Goal: Information Seeking & Learning: Learn about a topic

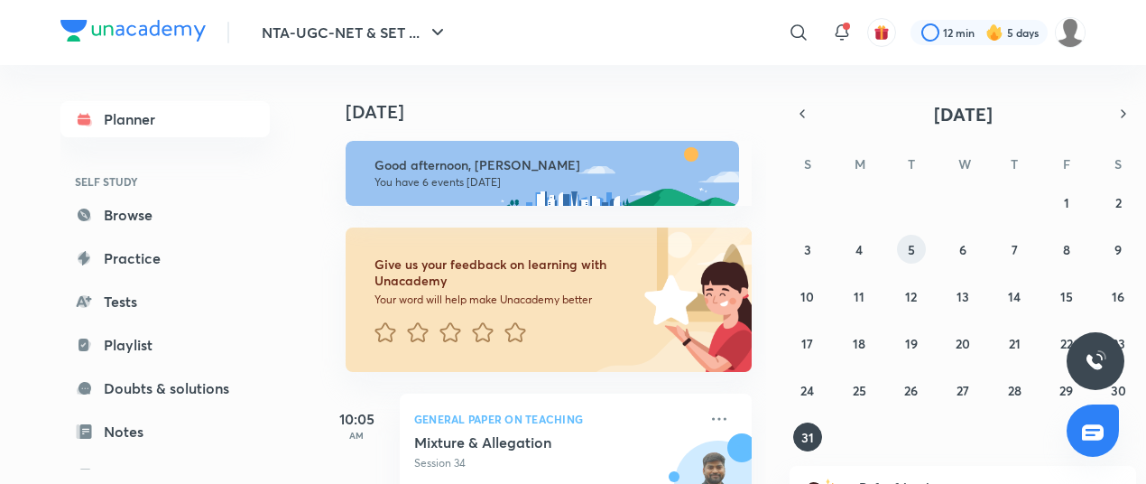
click at [910, 237] on button "5" at bounding box center [911, 249] width 29 height 29
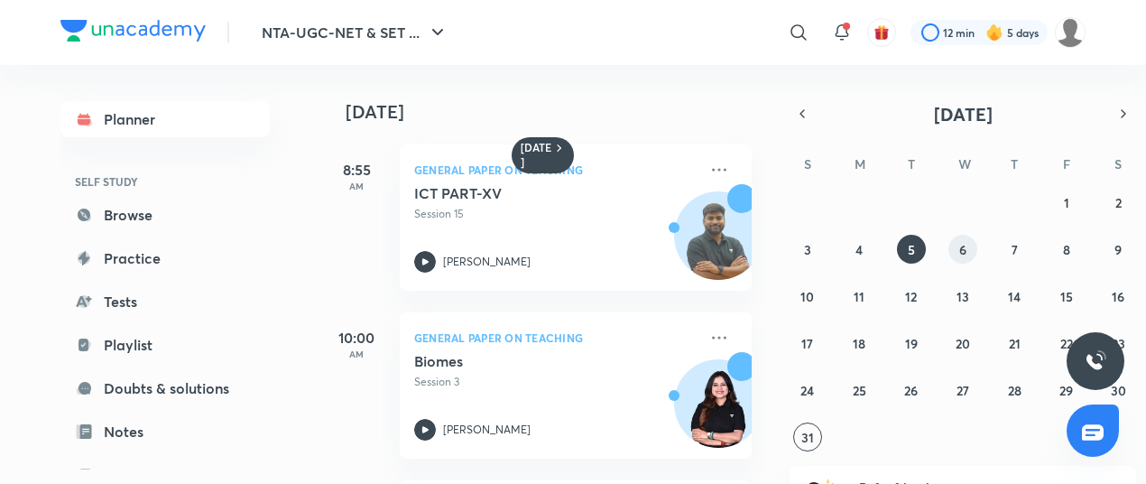
click at [954, 244] on button "6" at bounding box center [962, 249] width 29 height 29
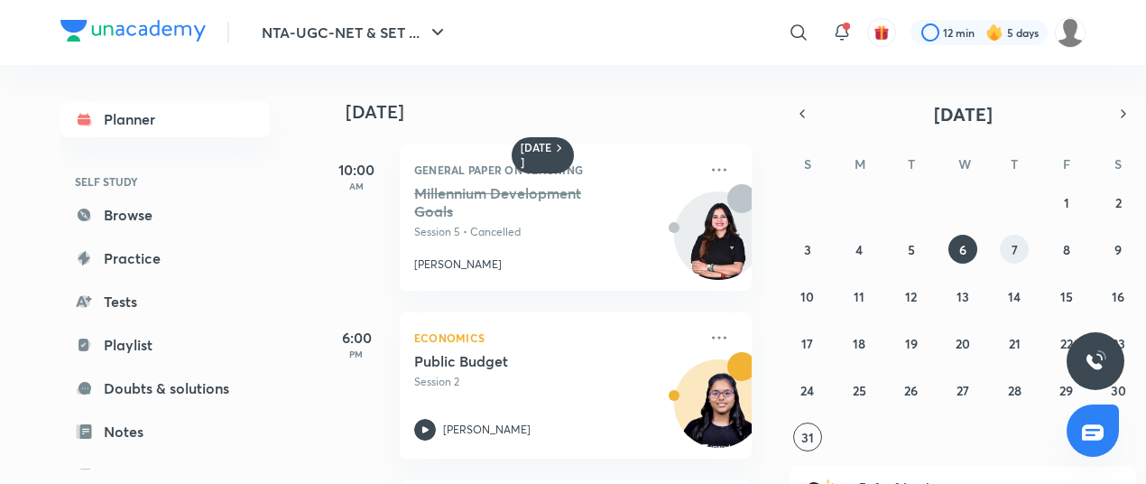
click at [1011, 254] on abbr "7" at bounding box center [1014, 249] width 6 height 17
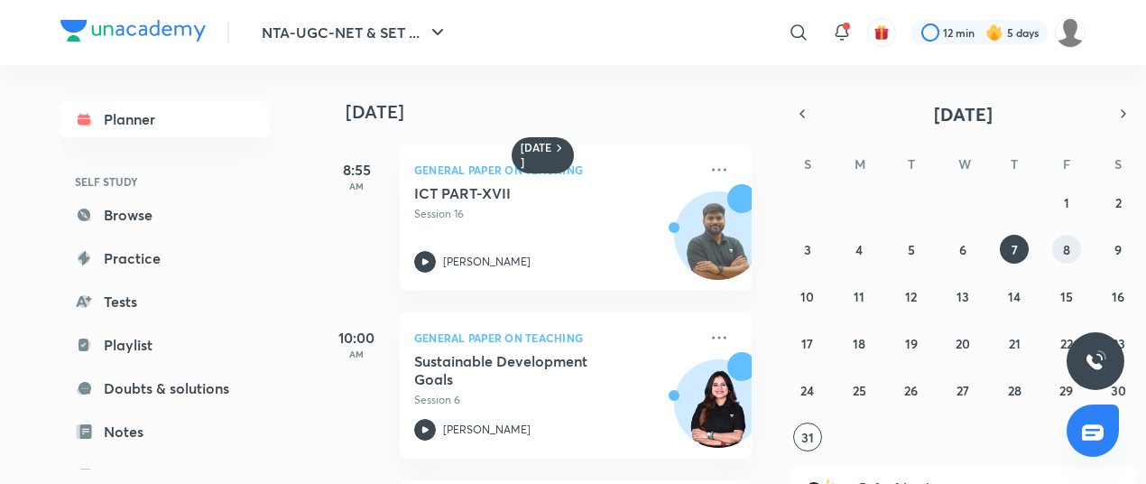
click at [1058, 254] on button "8" at bounding box center [1066, 249] width 29 height 29
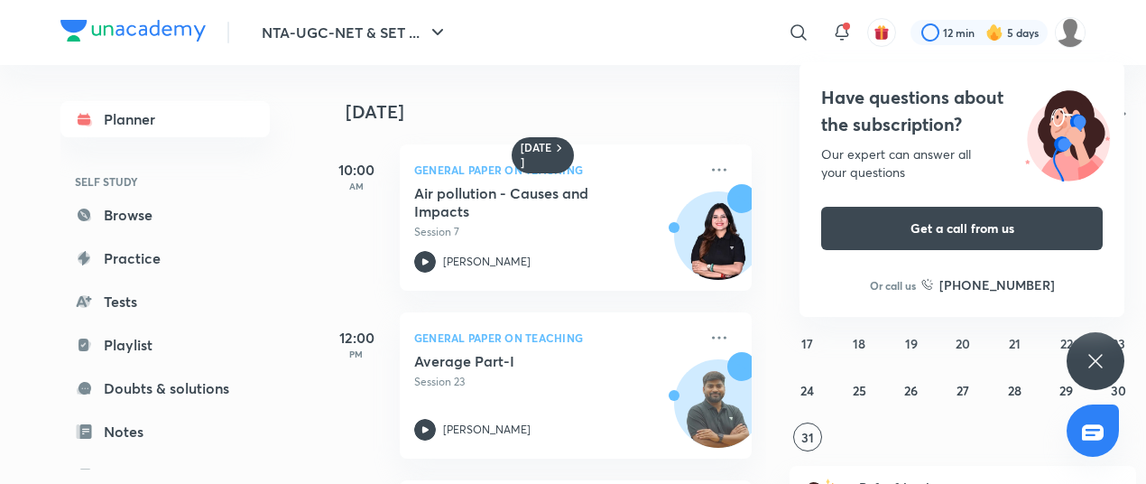
click at [1093, 355] on icon at bounding box center [1095, 361] width 22 height 22
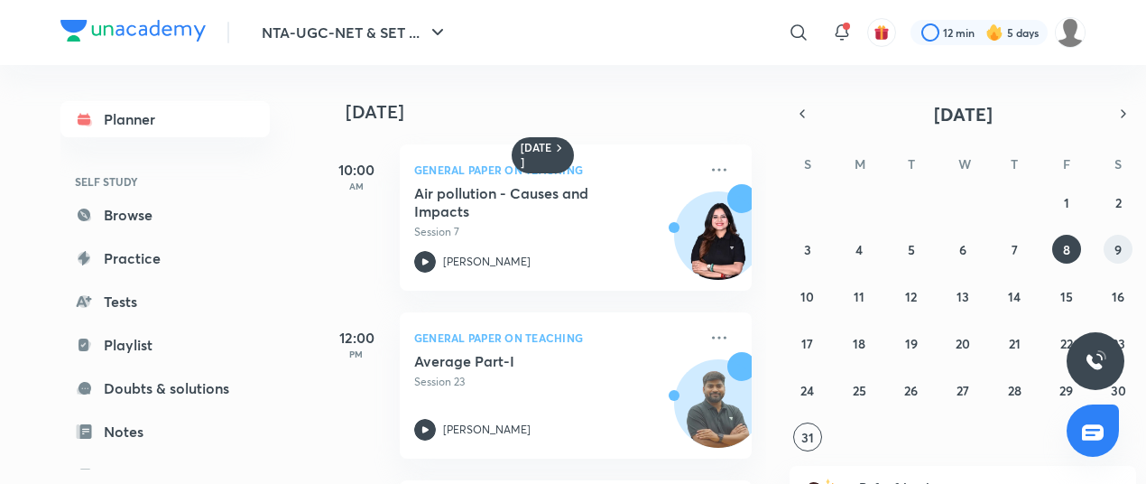
click at [1119, 254] on abbr "9" at bounding box center [1117, 249] width 7 height 17
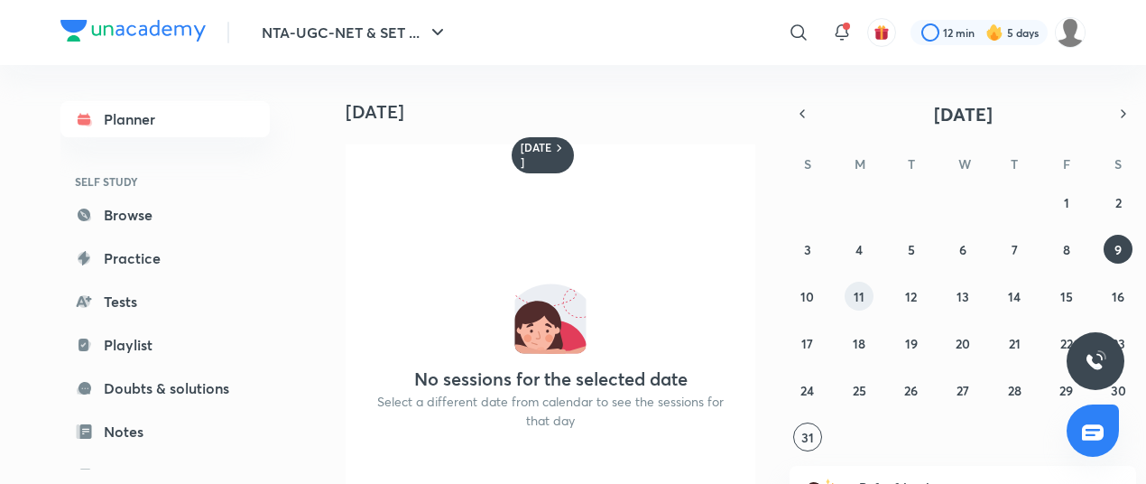
click at [848, 298] on button "11" at bounding box center [858, 295] width 29 height 29
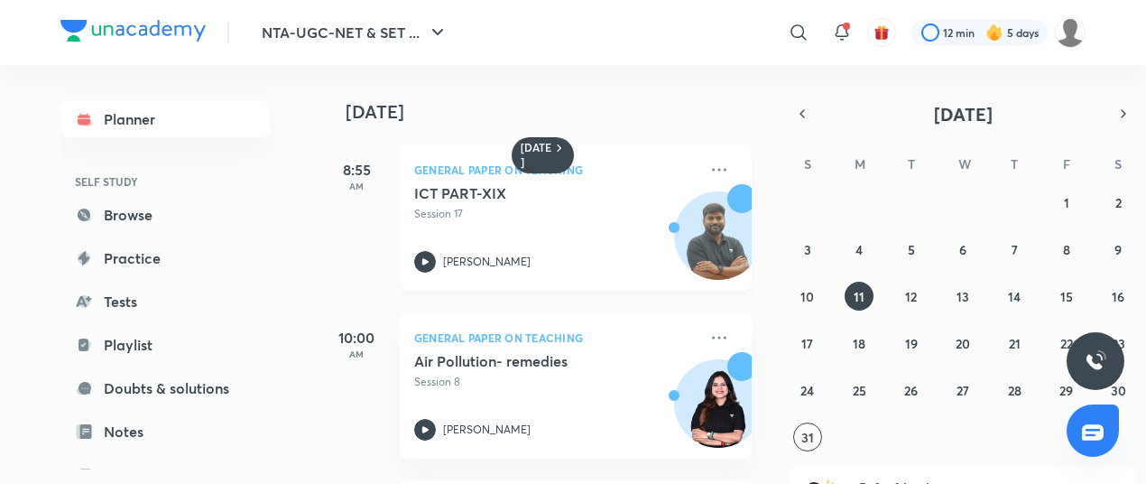
click at [635, 254] on div "[PERSON_NAME]" at bounding box center [555, 262] width 283 height 22
